Goal: Task Accomplishment & Management: Use online tool/utility

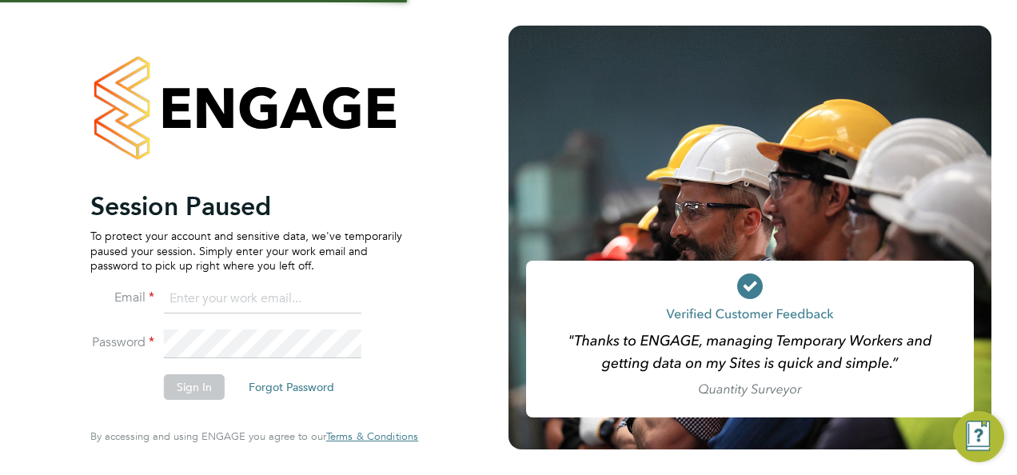
type input "megan@educationmattersgroup.co.uk"
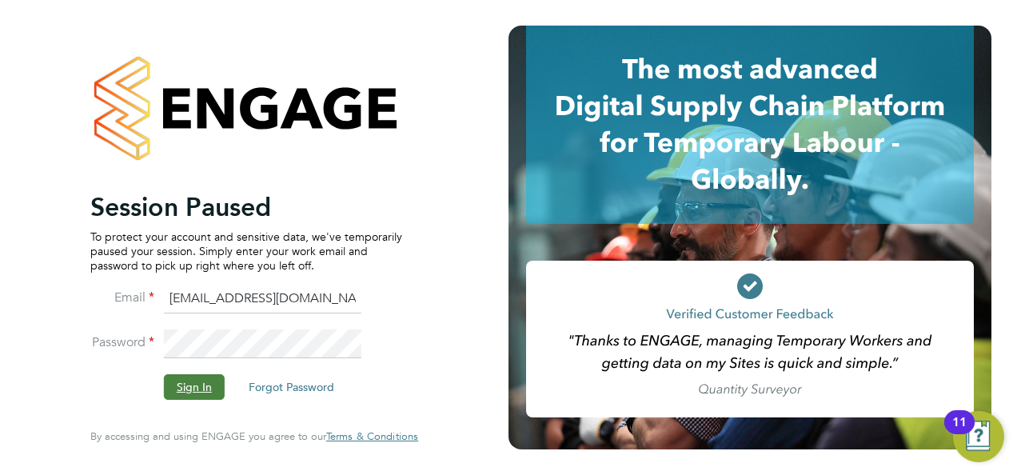
click at [190, 376] on button "Sign In" at bounding box center [194, 387] width 61 height 26
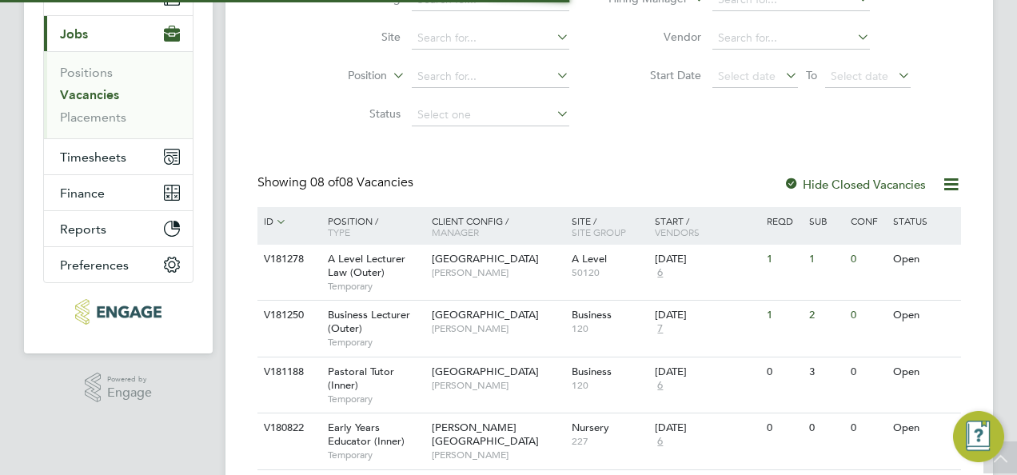
scroll to position [279, 0]
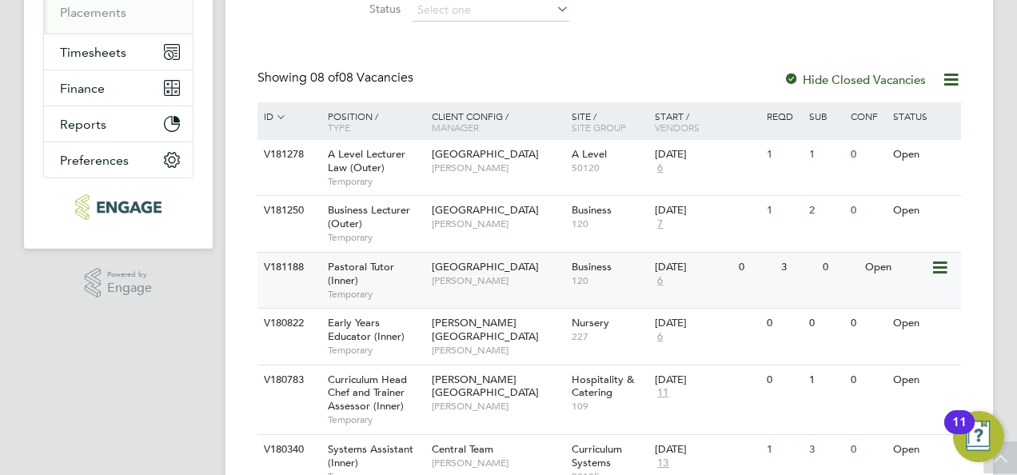
click at [333, 266] on span "Pastoral Tutor (Inner)" at bounding box center [361, 273] width 66 height 27
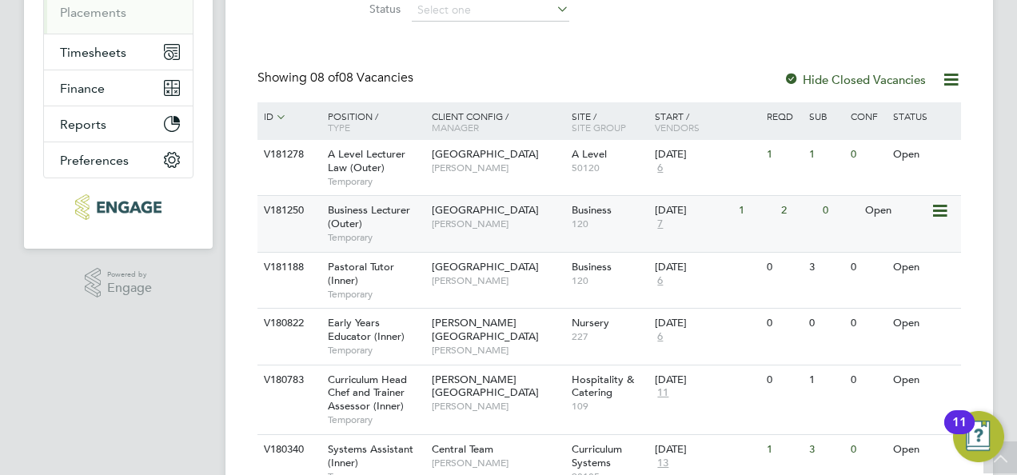
click at [470, 216] on span "[GEOGRAPHIC_DATA]" at bounding box center [485, 210] width 107 height 14
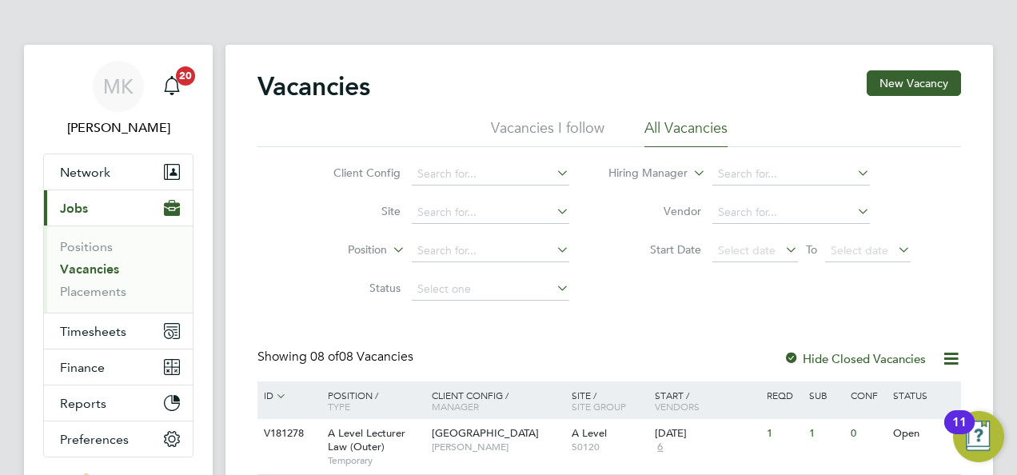
click at [94, 208] on button "Current page: Jobs" at bounding box center [118, 207] width 149 height 35
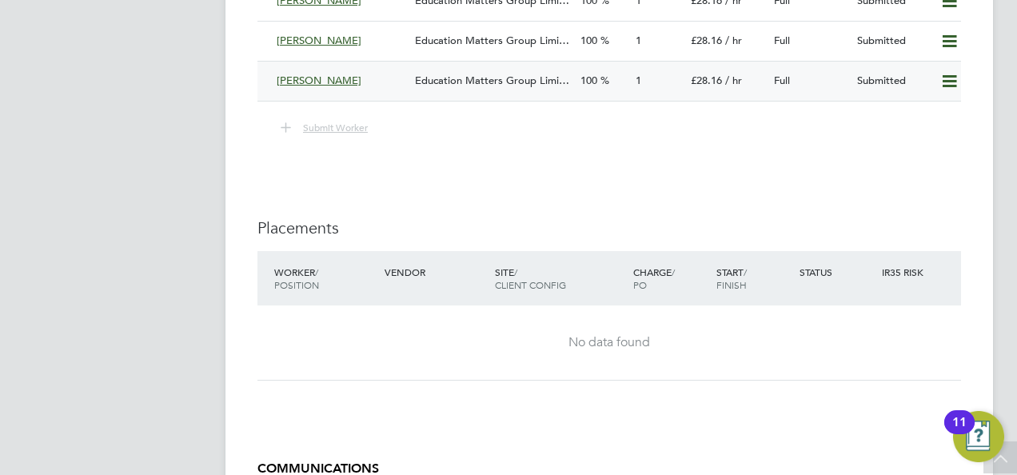
click at [445, 91] on div "Education Matters Group Limi…" at bounding box center [492, 81] width 166 height 26
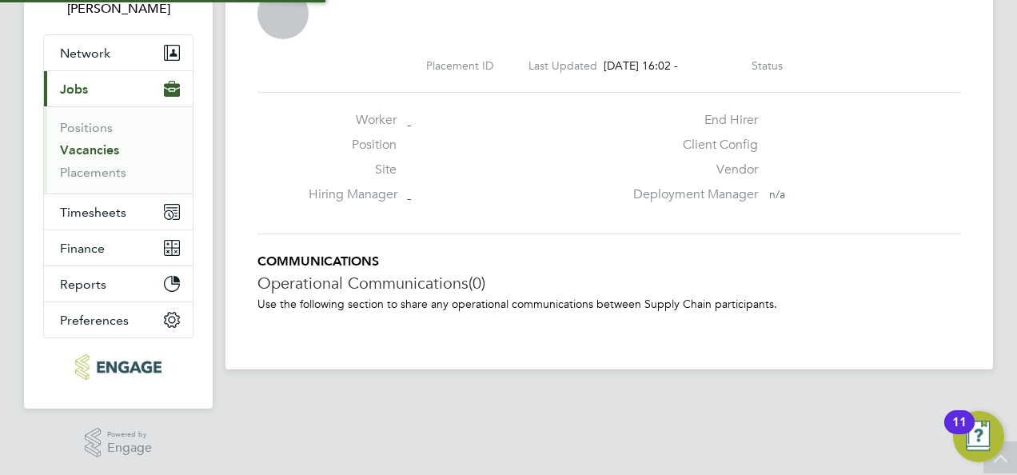
scroll to position [8, 8]
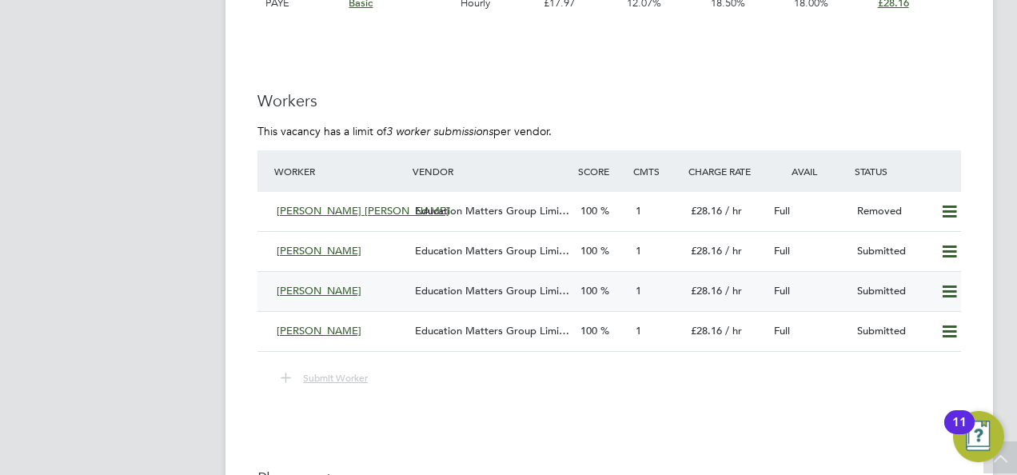
click at [411, 282] on div "Education Matters Group Limi…" at bounding box center [492, 291] width 166 height 26
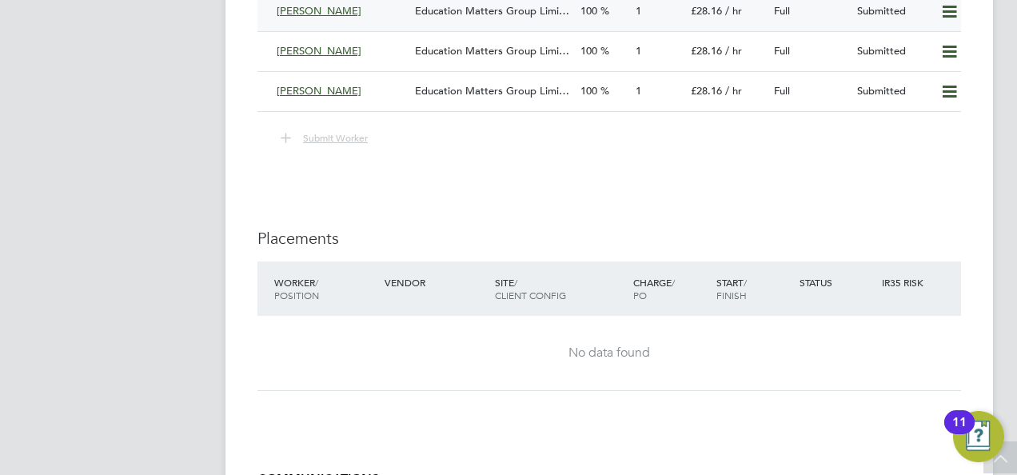
click at [455, 15] on span "Education Matters Group Limi…" at bounding box center [492, 11] width 154 height 14
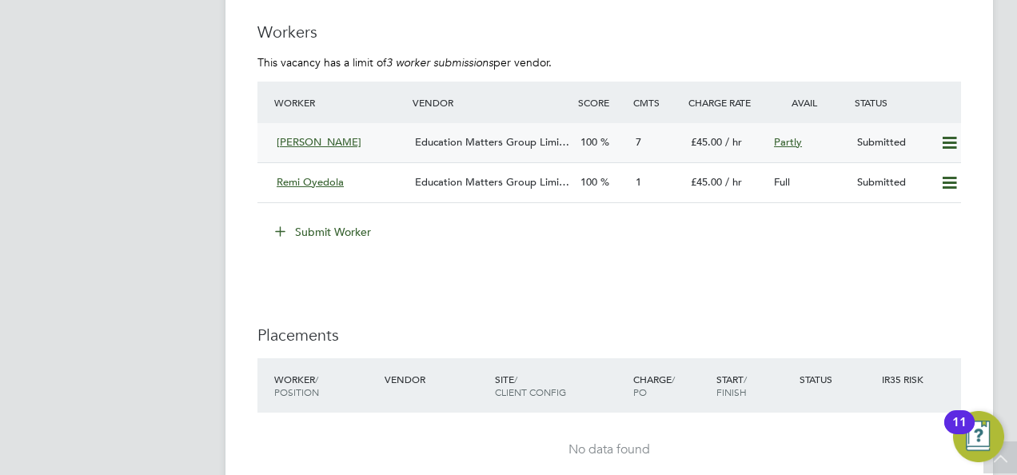
click at [392, 144] on div "Abigail Allison" at bounding box center [339, 143] width 138 height 26
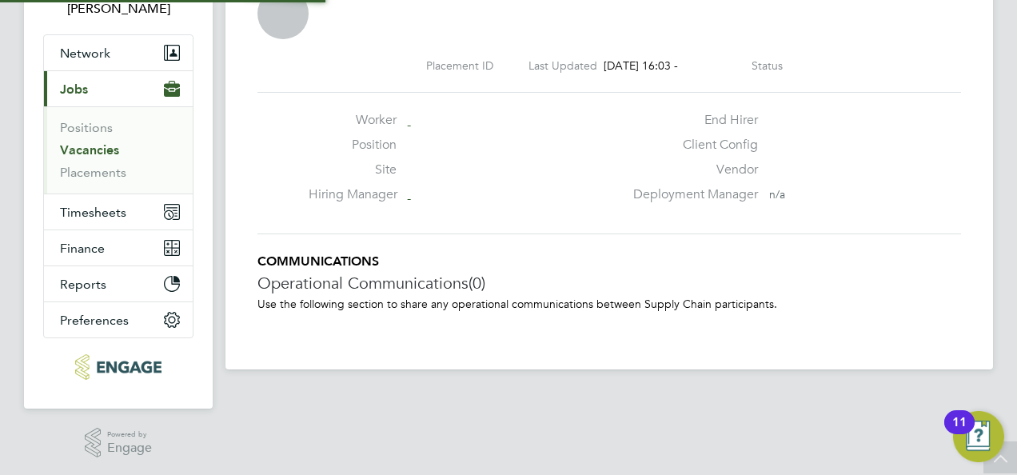
scroll to position [8, 8]
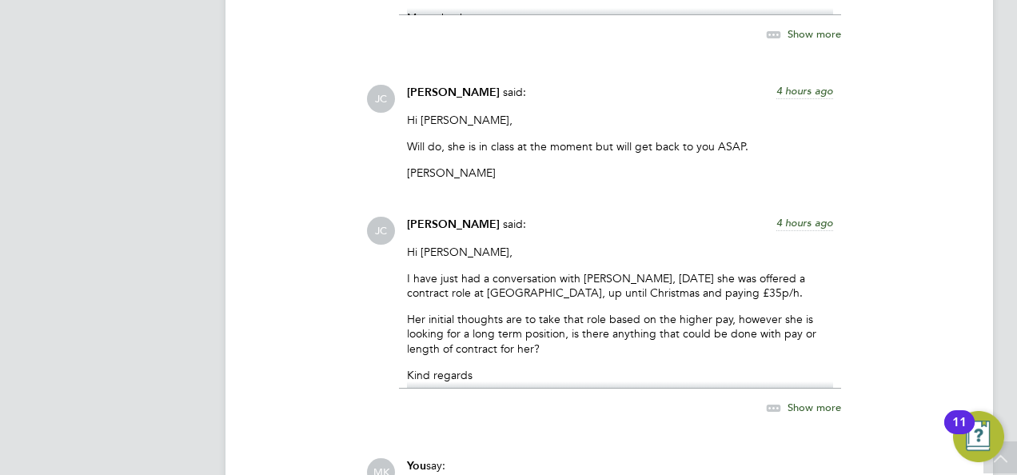
click at [792, 400] on span "Show more" at bounding box center [815, 407] width 54 height 14
